Goal: Task Accomplishment & Management: Manage account settings

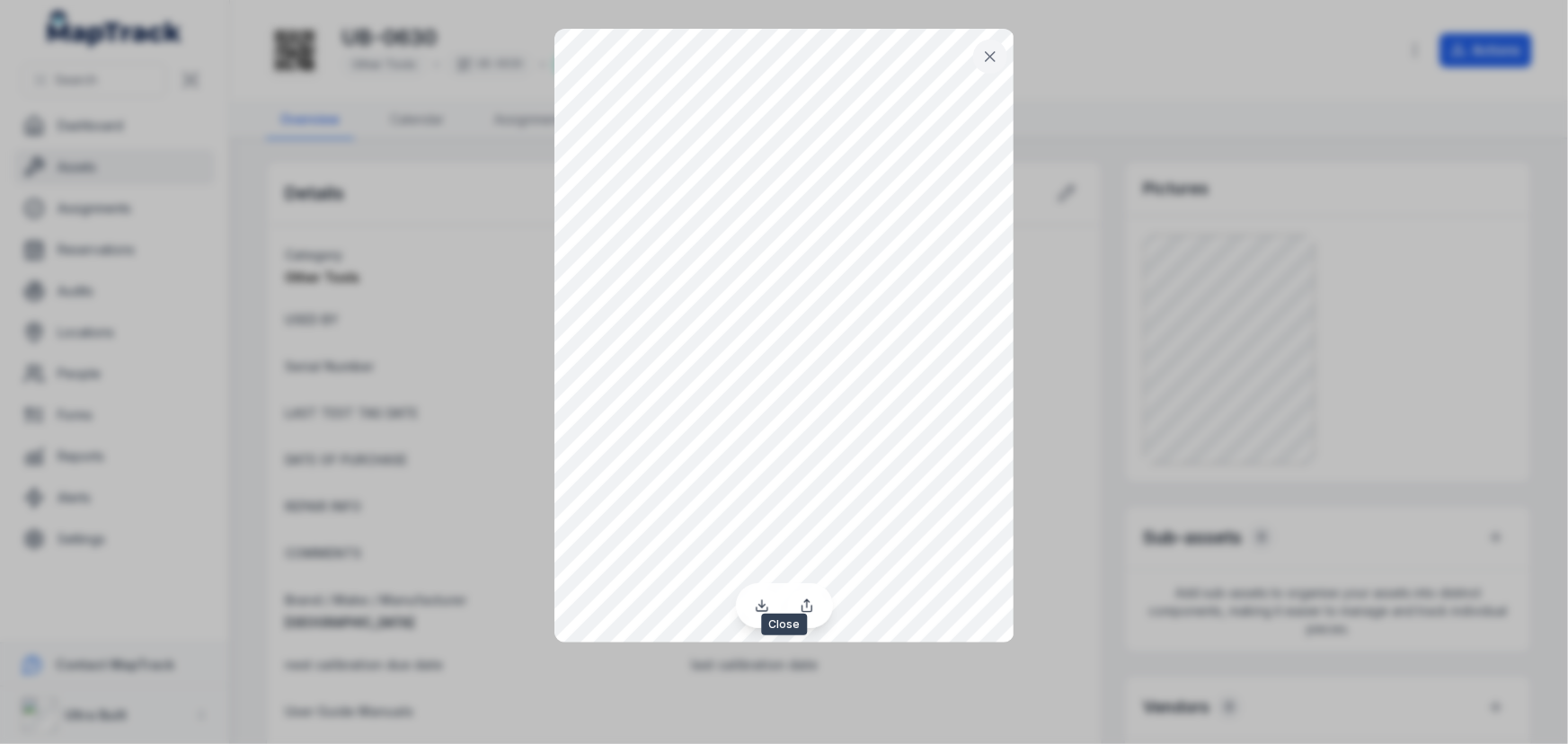
click at [988, 59] on icon at bounding box center [990, 57] width 9 height 9
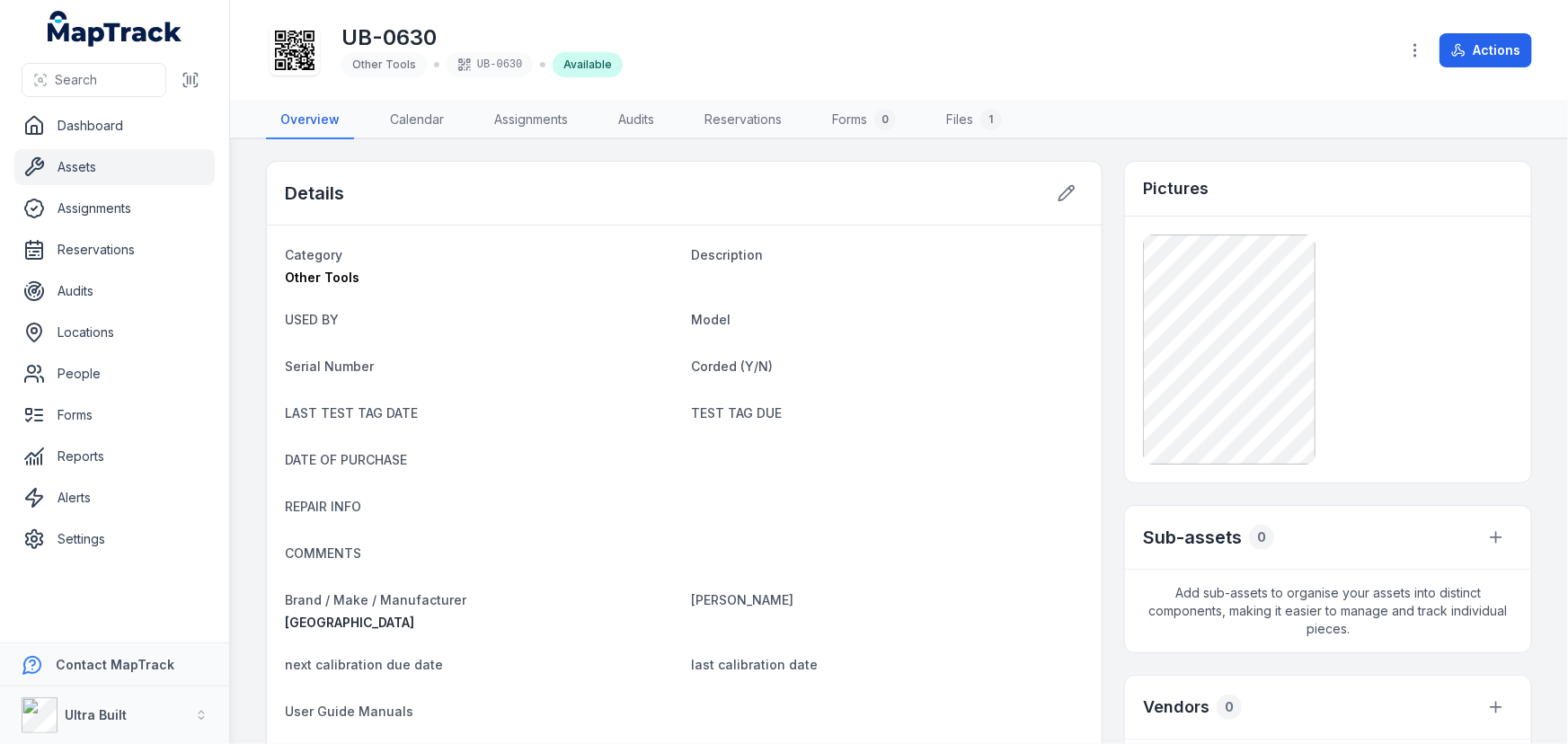
click at [80, 171] on link "Assets" at bounding box center [113, 166] width 200 height 36
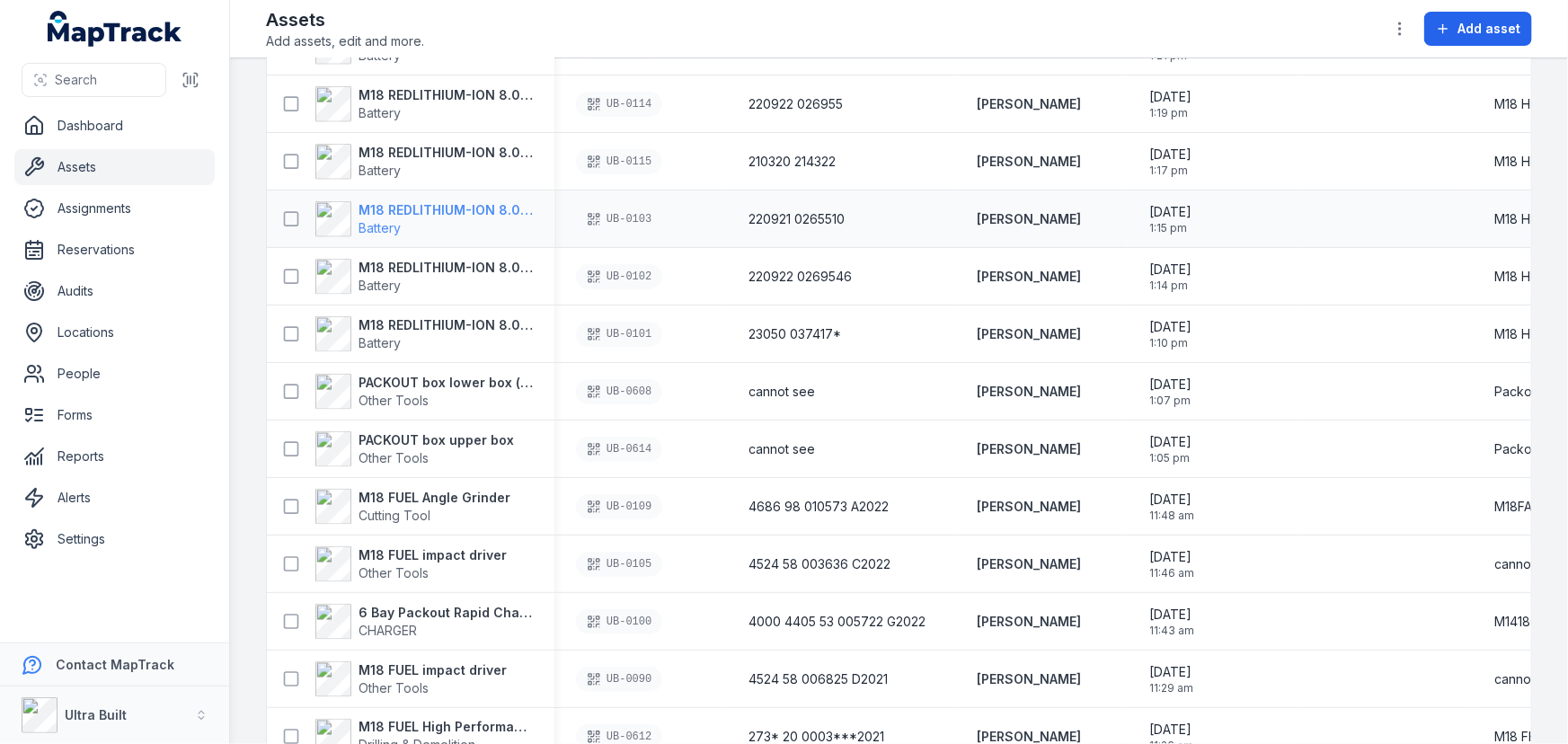
scroll to position [1388, 0]
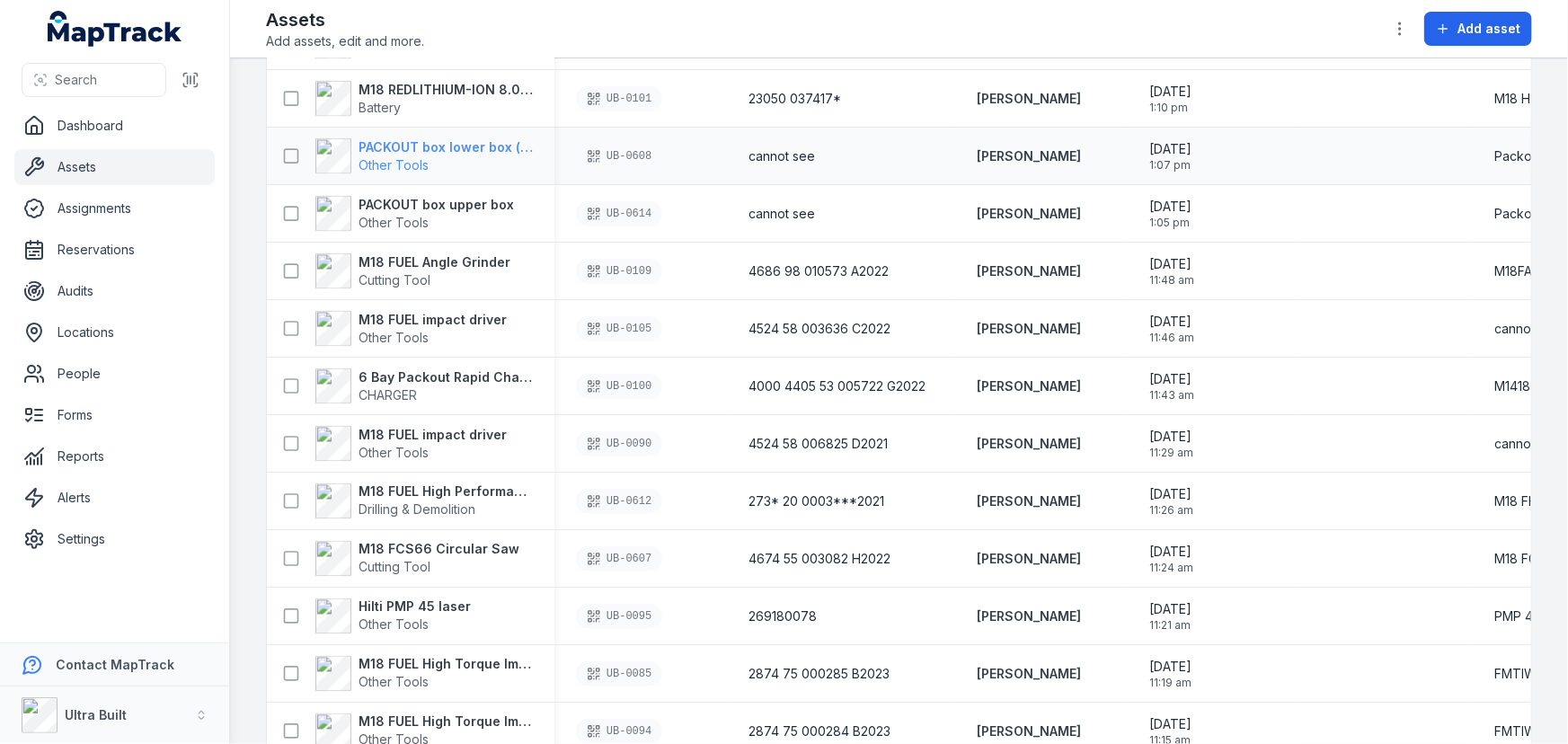
click at [485, 146] on strong "PACKOUT box lower box (with wheels and handle)" at bounding box center [445, 147] width 174 height 18
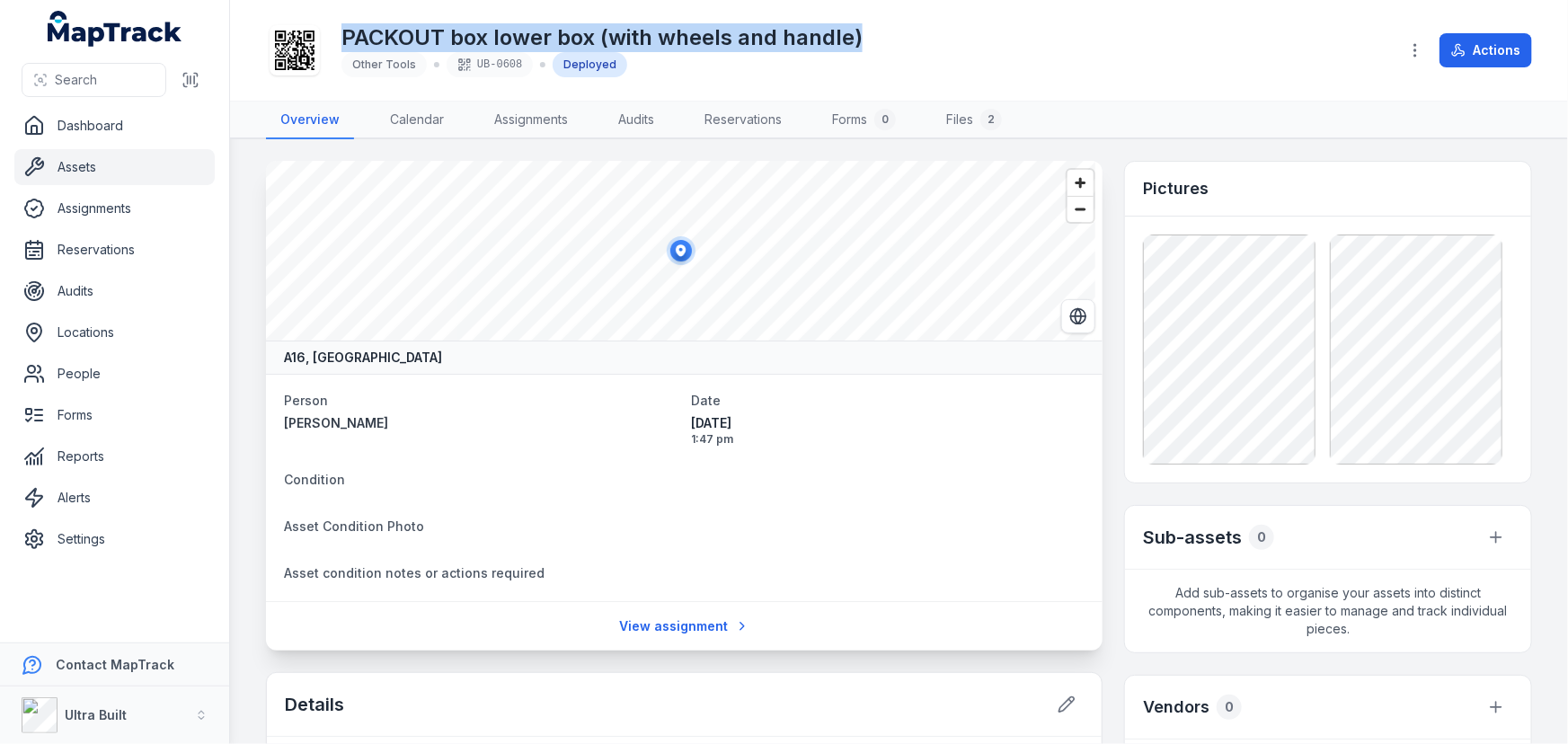
drag, startPoint x: 888, startPoint y: 35, endPoint x: 344, endPoint y: 40, distance: 544.0
click at [344, 40] on div "PACKOUT box lower box (with wheels and handle) Other Tools UB-0608 Deployed" at bounding box center [825, 50] width 1118 height 58
copy h1 "PACKOUT box lower box (with wheels and handle)"
click at [93, 164] on link "Assets" at bounding box center [113, 166] width 200 height 36
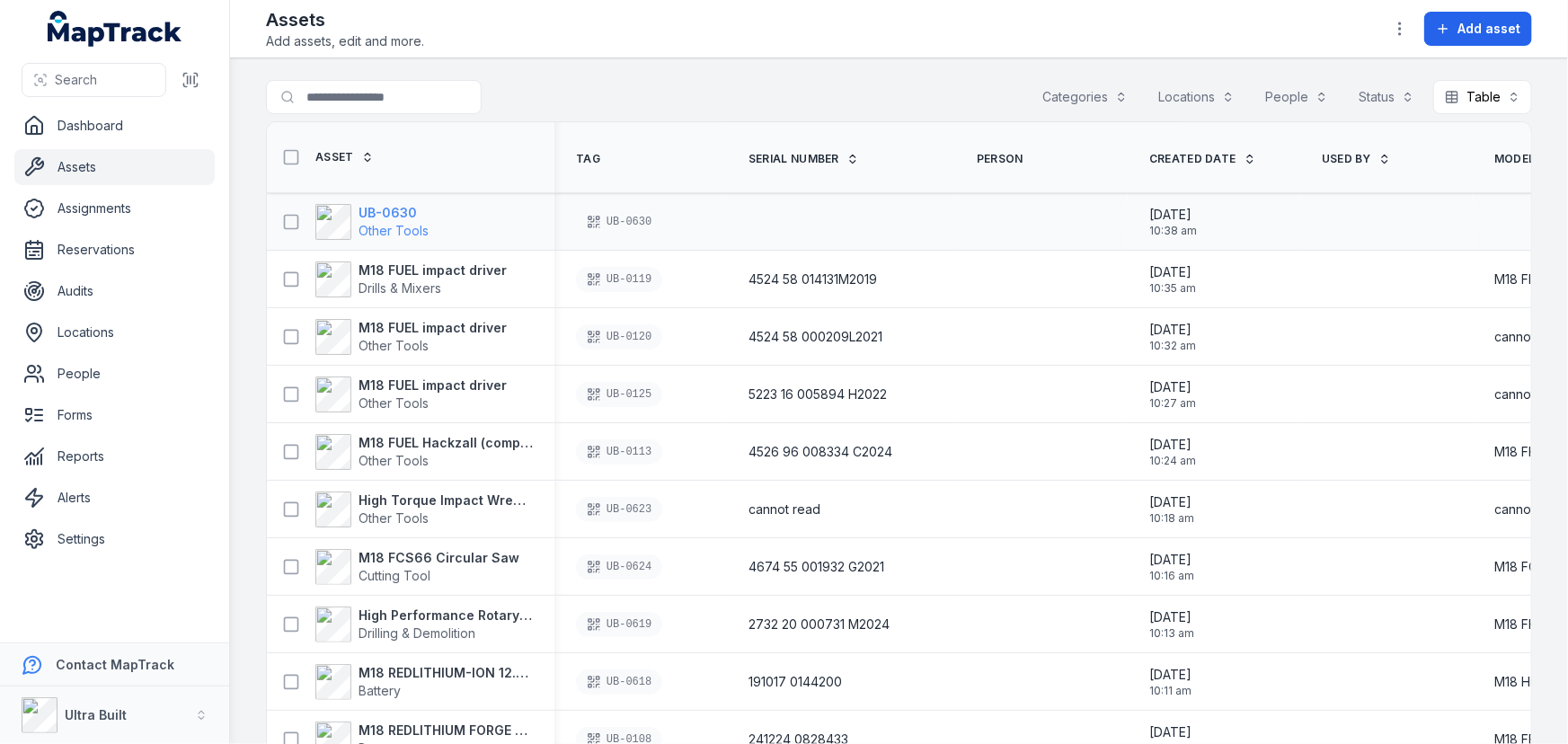
click at [375, 209] on strong "UB-0630" at bounding box center [392, 212] width 70 height 18
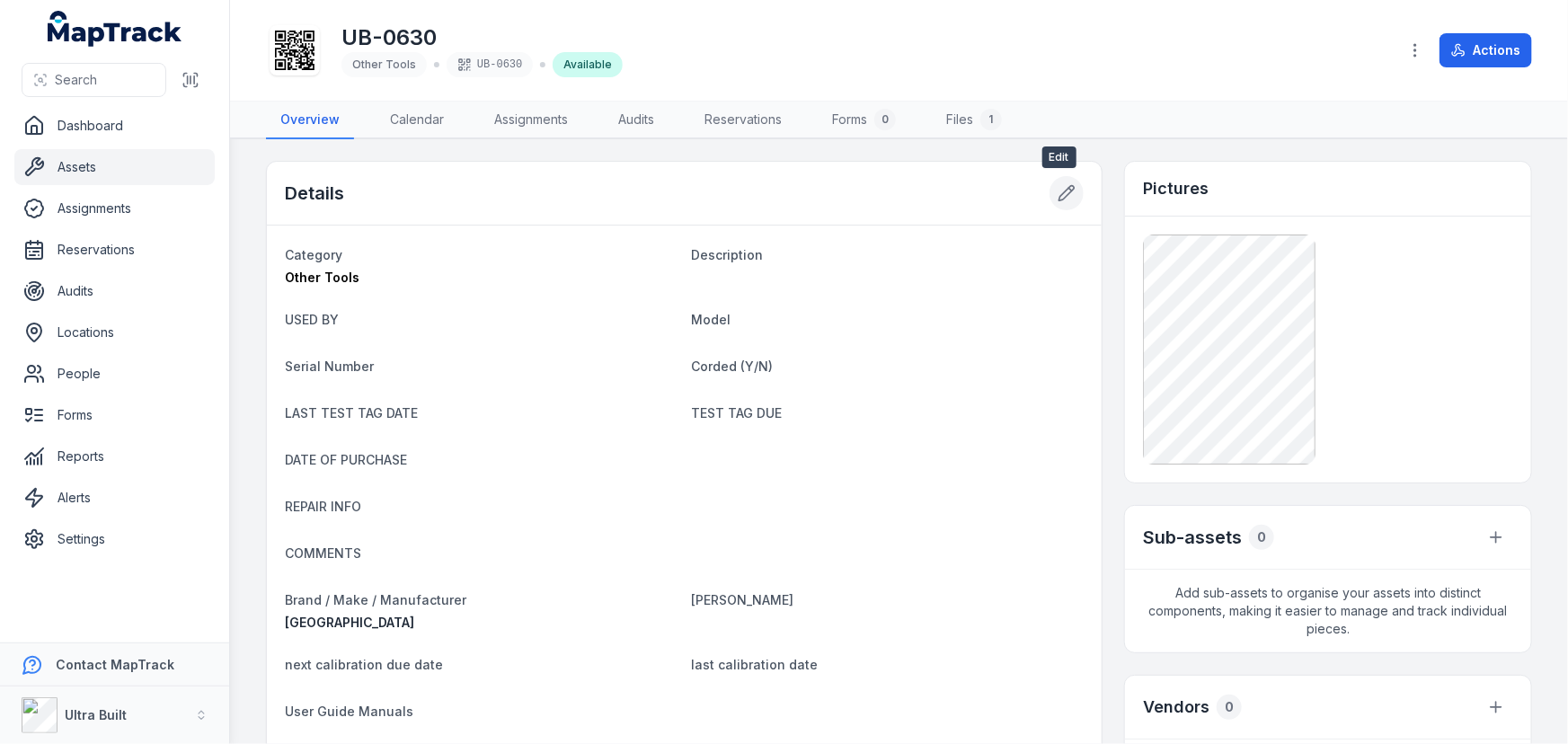
click at [1064, 192] on icon at bounding box center [1066, 193] width 18 height 18
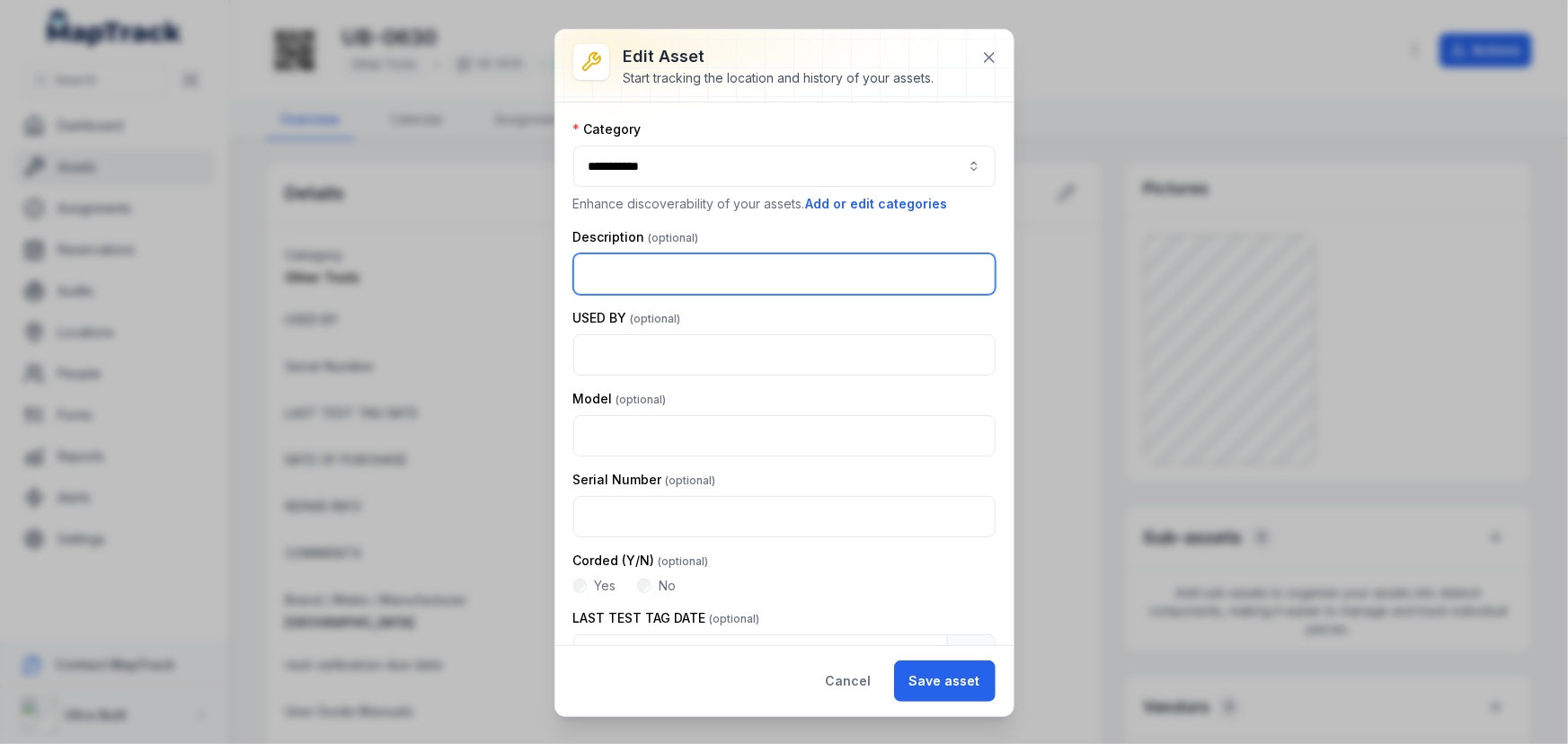
click at [648, 276] on input "text" at bounding box center [784, 273] width 422 height 41
paste input "**********"
drag, startPoint x: 676, startPoint y: 272, endPoint x: 737, endPoint y: 272, distance: 61.0
click at [737, 272] on input "**********" at bounding box center [784, 273] width 422 height 41
type input "**********"
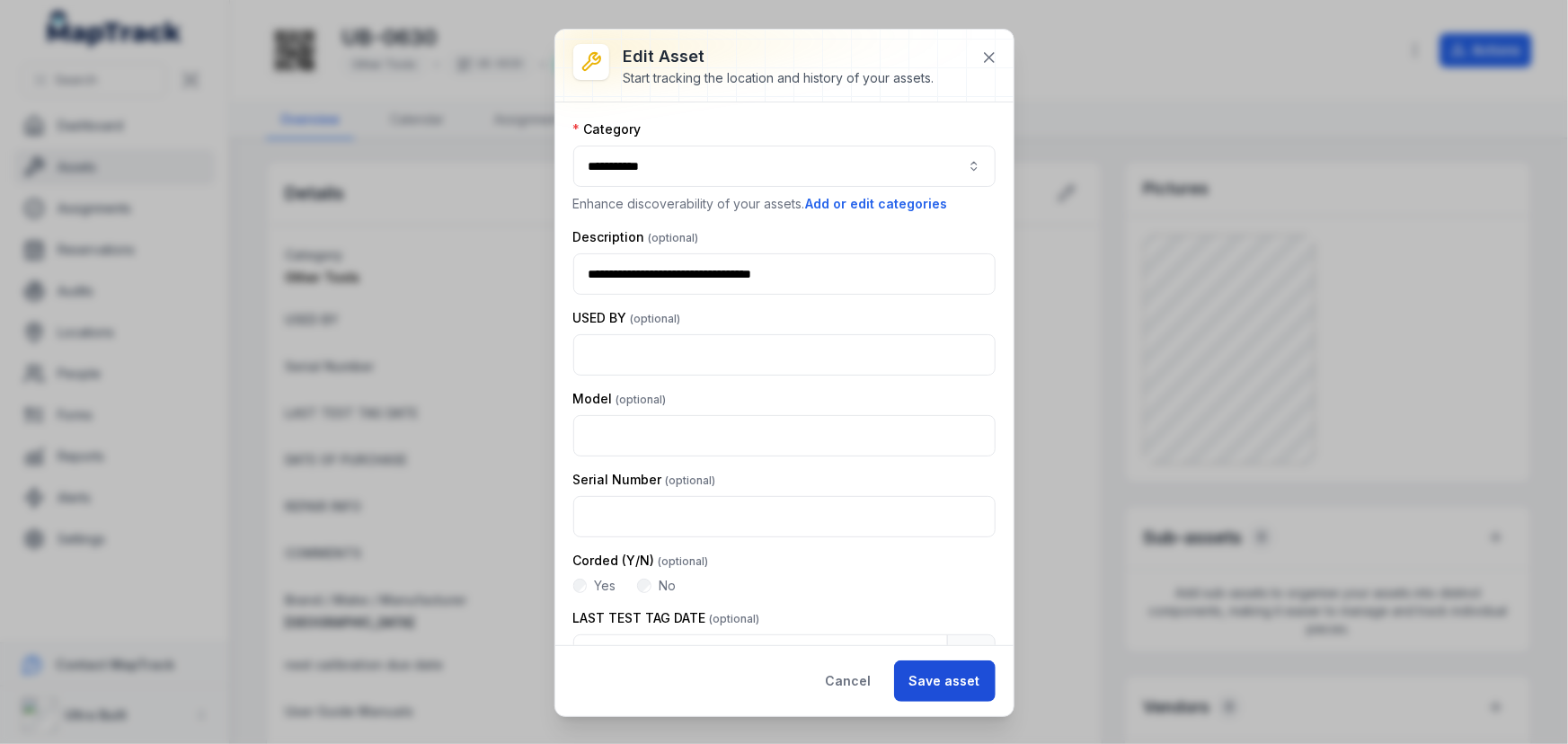
click at [932, 677] on button "Save asset" at bounding box center [944, 681] width 101 height 41
